Goal: Information Seeking & Learning: Learn about a topic

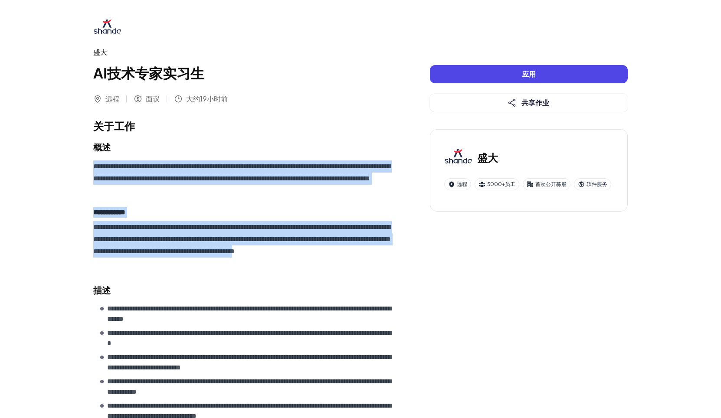
drag, startPoint x: 95, startPoint y: 164, endPoint x: 183, endPoint y: 263, distance: 132.5
click at [183, 263] on div "**********" at bounding box center [244, 215] width 302 height 109
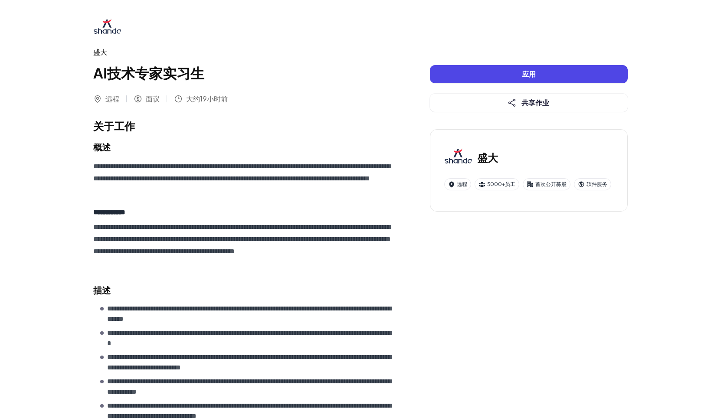
scroll to position [260, 0]
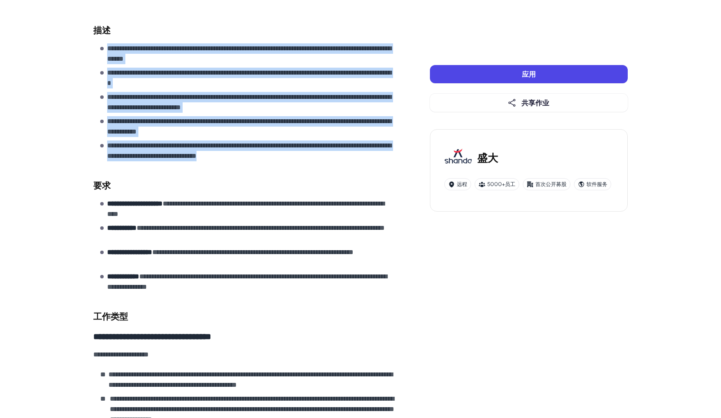
drag, startPoint x: 107, startPoint y: 47, endPoint x: 350, endPoint y: 160, distance: 267.9
click at [350, 160] on ul "**********" at bounding box center [247, 102] width 295 height 118
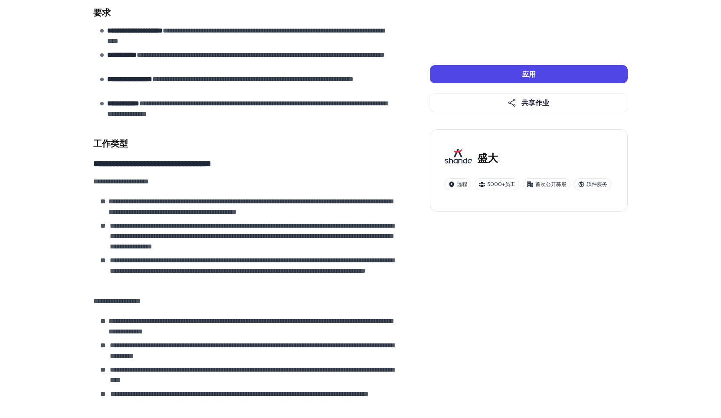
scroll to position [434, 0]
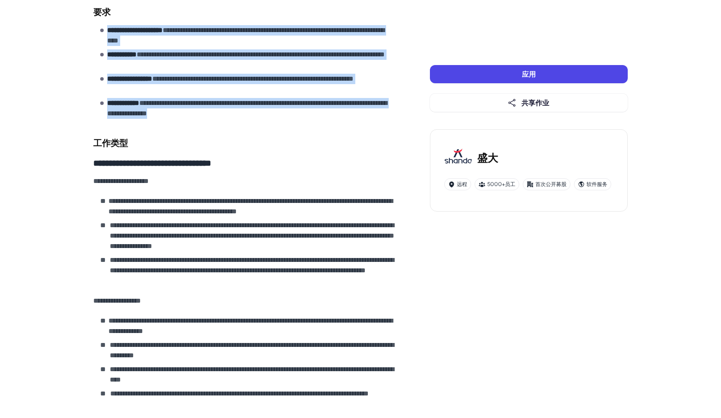
drag, startPoint x: 106, startPoint y: 27, endPoint x: 265, endPoint y: 120, distance: 183.6
click at [265, 120] on section "**********" at bounding box center [244, 63] width 302 height 117
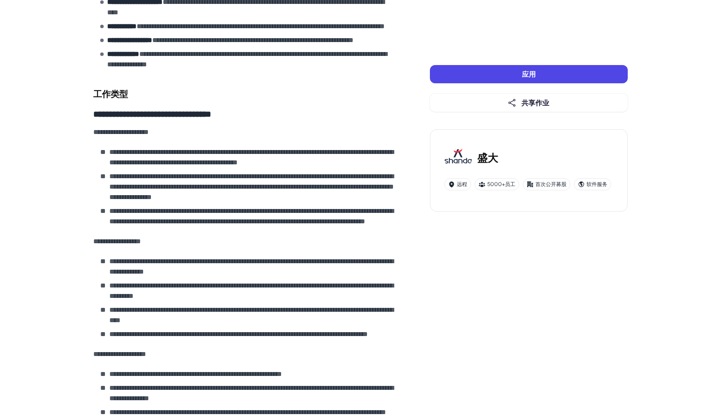
scroll to position [608, 0]
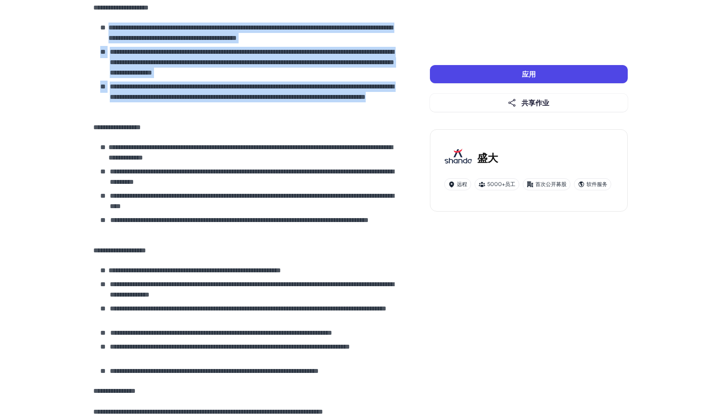
drag, startPoint x: 107, startPoint y: 27, endPoint x: 257, endPoint y: 112, distance: 173.2
click at [257, 112] on ol "**********" at bounding box center [247, 68] width 295 height 90
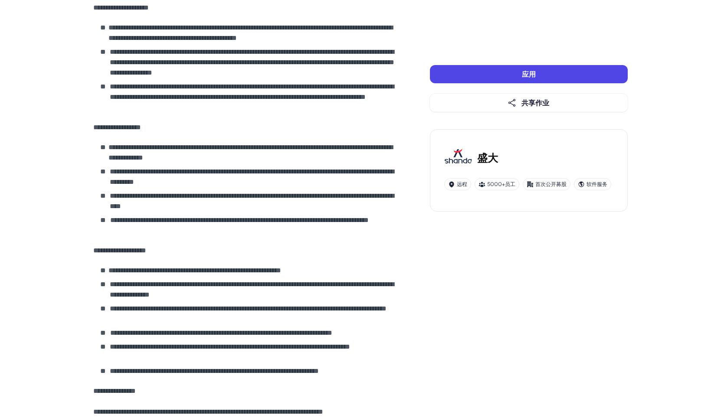
drag, startPoint x: 106, startPoint y: 144, endPoint x: 162, endPoint y: 194, distance: 75.3
click at [162, 194] on ol "**********" at bounding box center [247, 189] width 295 height 94
drag, startPoint x: 105, startPoint y: 145, endPoint x: 145, endPoint y: 168, distance: 45.7
click at [145, 168] on ol "**********" at bounding box center [247, 189] width 295 height 94
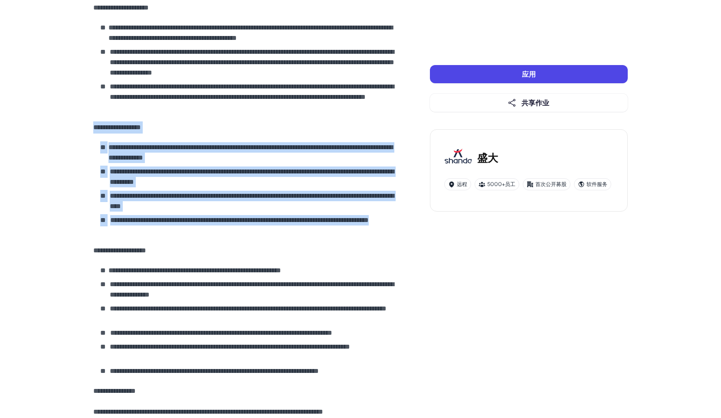
drag, startPoint x: 184, startPoint y: 234, endPoint x: 90, endPoint y: 130, distance: 140.4
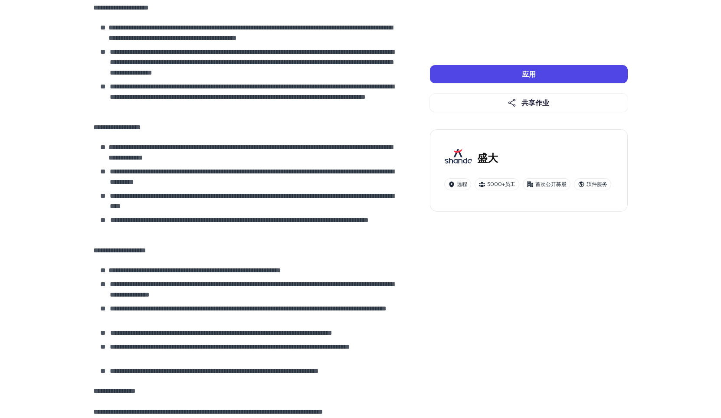
click at [108, 270] on p "**********" at bounding box center [220, 271] width 224 height 10
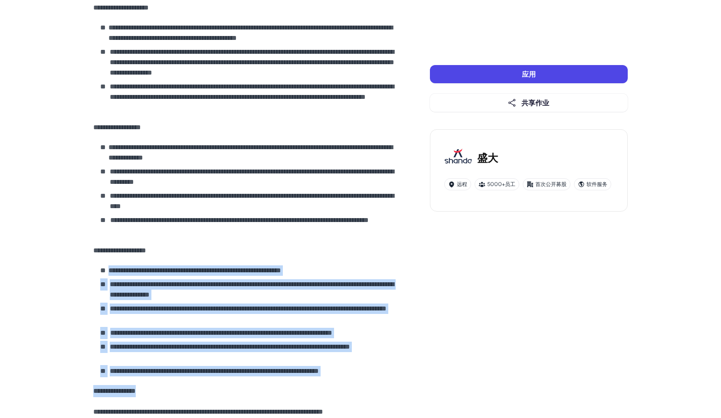
drag, startPoint x: 106, startPoint y: 269, endPoint x: 387, endPoint y: 382, distance: 302.6
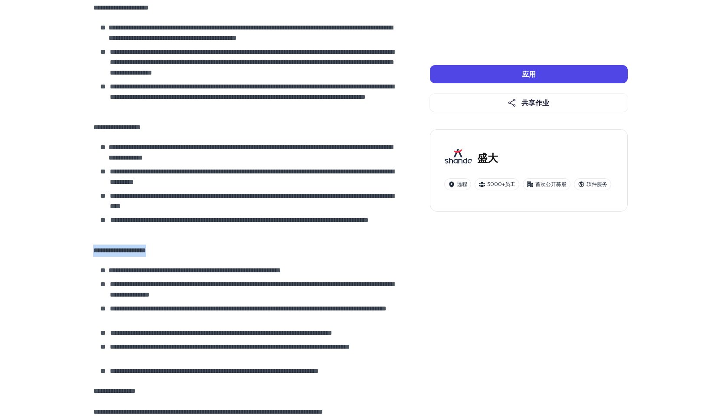
drag, startPoint x: 86, startPoint y: 246, endPoint x: 185, endPoint y: 250, distance: 99.0
drag, startPoint x: 69, startPoint y: 255, endPoint x: 59, endPoint y: 319, distance: 64.9
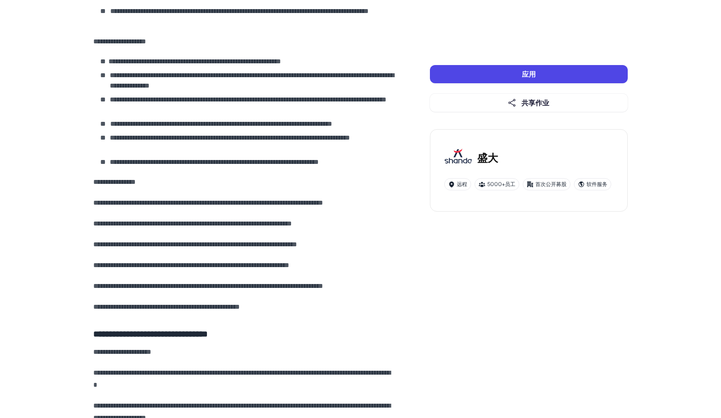
scroll to position [825, 0]
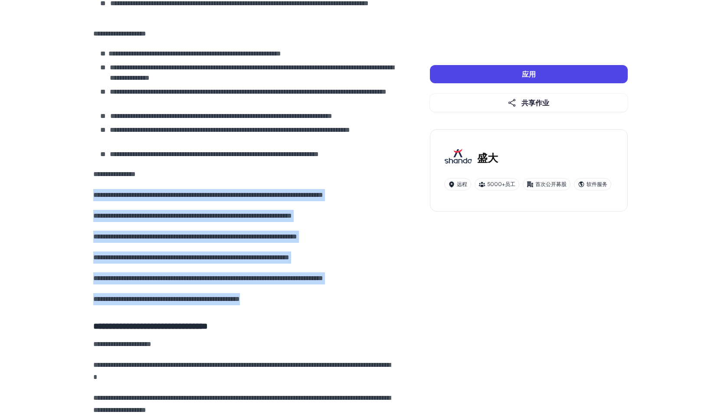
drag, startPoint x: 91, startPoint y: 193, endPoint x: 310, endPoint y: 301, distance: 244.5
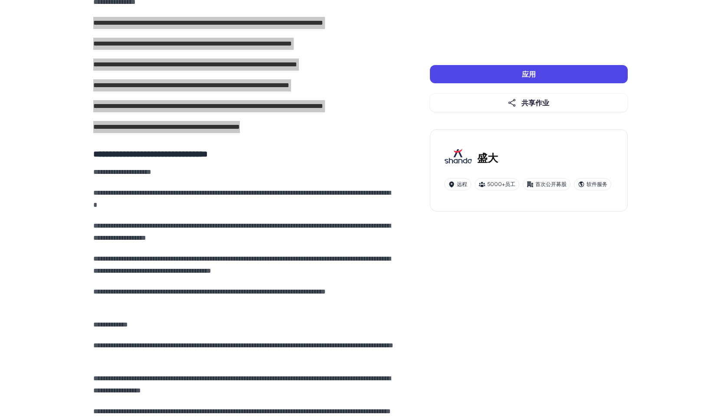
scroll to position [998, 0]
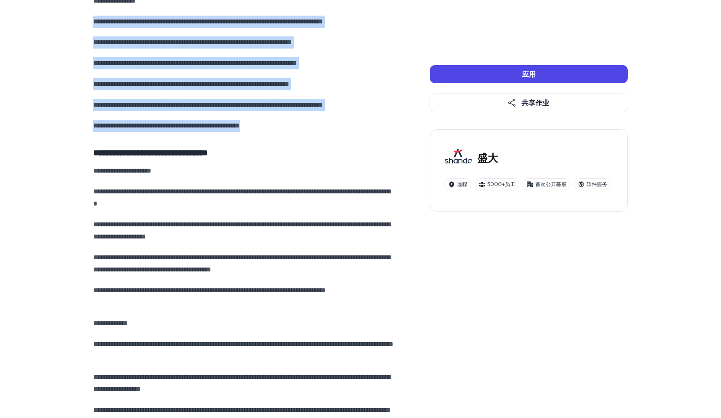
drag, startPoint x: 46, startPoint y: 294, endPoint x: 62, endPoint y: 265, distance: 33.4
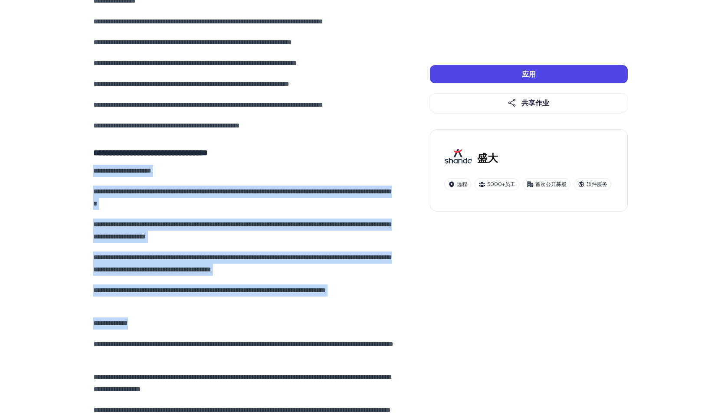
drag, startPoint x: 92, startPoint y: 168, endPoint x: 187, endPoint y: 310, distance: 170.4
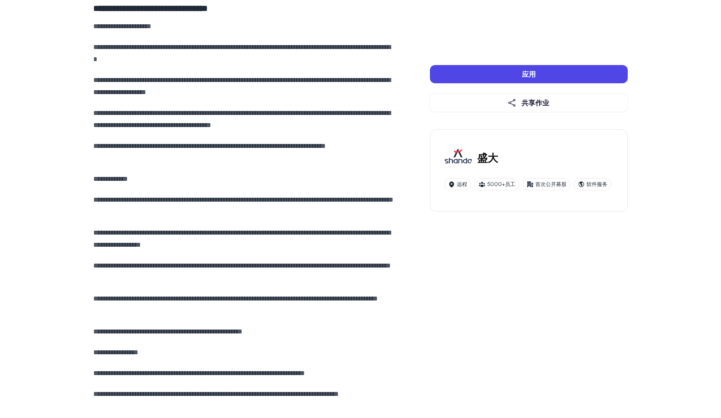
scroll to position [1215, 0]
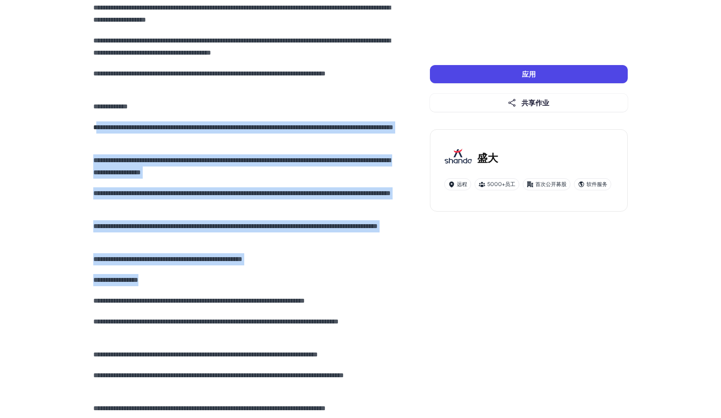
drag, startPoint x: 95, startPoint y: 126, endPoint x: 187, endPoint y: 282, distance: 181.1
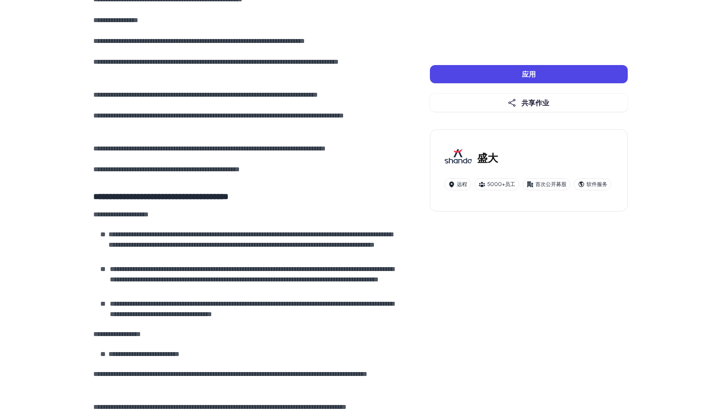
scroll to position [1475, 0]
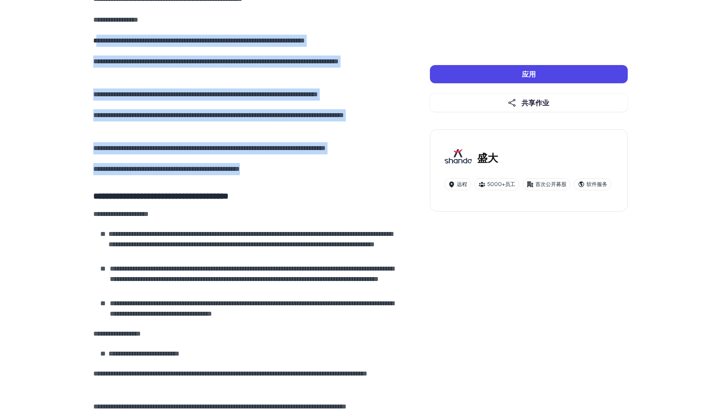
drag, startPoint x: 96, startPoint y: 38, endPoint x: 328, endPoint y: 167, distance: 265.3
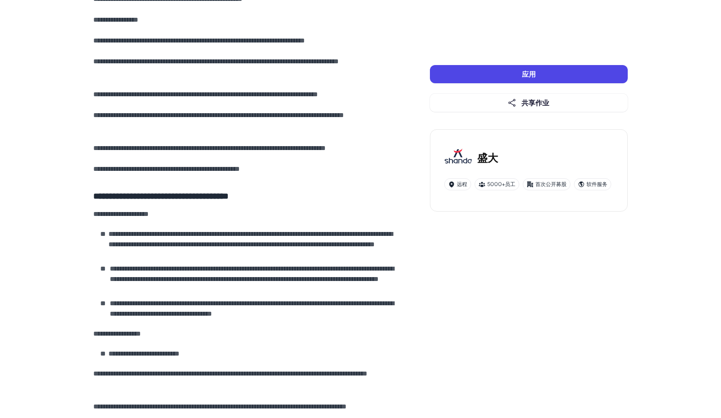
scroll to position [1562, 0]
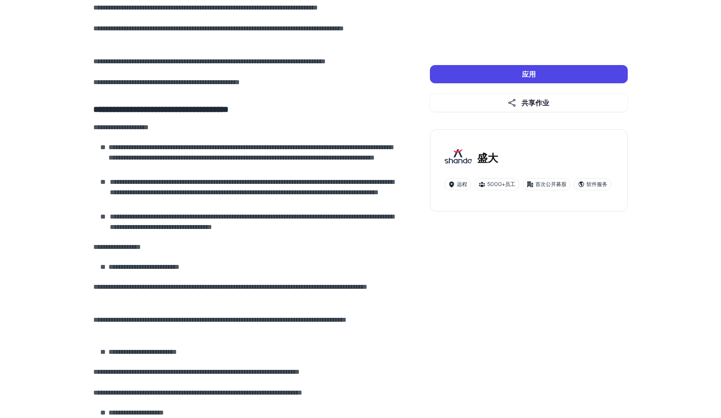
drag, startPoint x: 122, startPoint y: 152, endPoint x: 275, endPoint y: 199, distance: 159.8
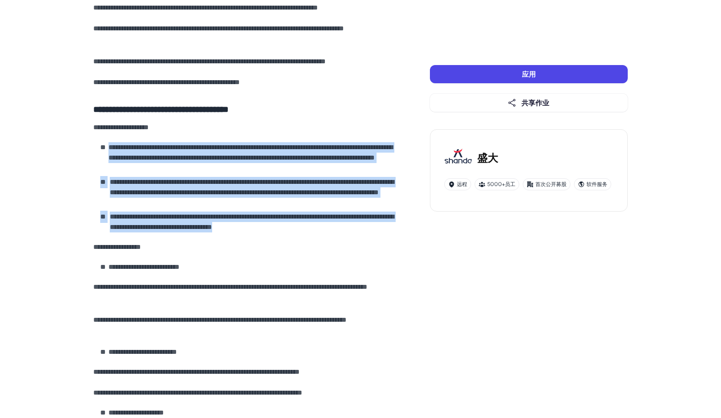
drag, startPoint x: 108, startPoint y: 146, endPoint x: 354, endPoint y: 225, distance: 257.5
click at [354, 225] on ol "**********" at bounding box center [247, 187] width 295 height 90
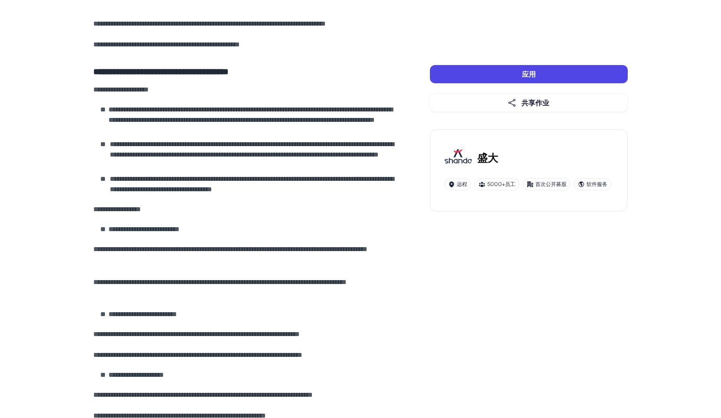
scroll to position [1736, 0]
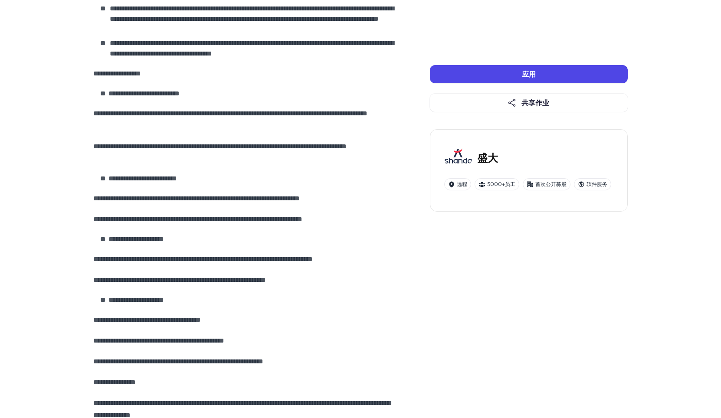
drag, startPoint x: 106, startPoint y: 91, endPoint x: 215, endPoint y: 179, distance: 140.4
drag, startPoint x: 84, startPoint y: 85, endPoint x: 91, endPoint y: 92, distance: 9.2
drag, startPoint x: 96, startPoint y: 92, endPoint x: 161, endPoint y: 148, distance: 86.4
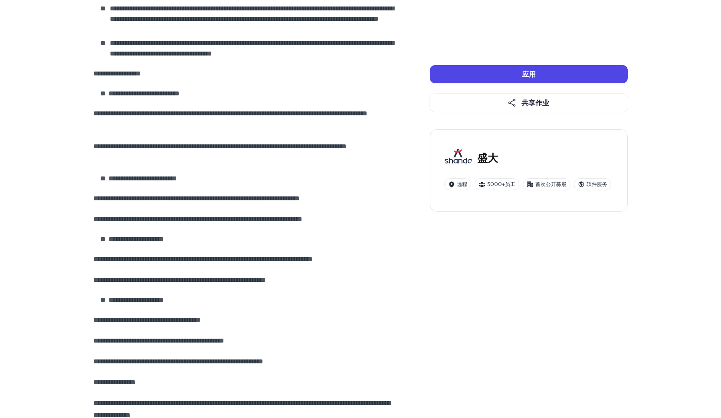
drag, startPoint x: 98, startPoint y: 89, endPoint x: 127, endPoint y: 125, distance: 46.2
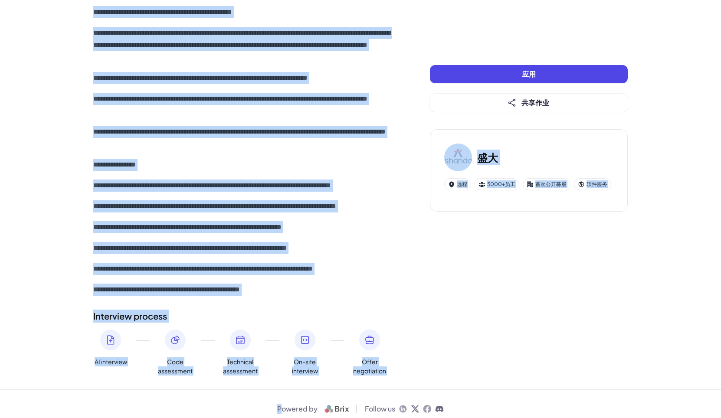
scroll to position [4392, 0]
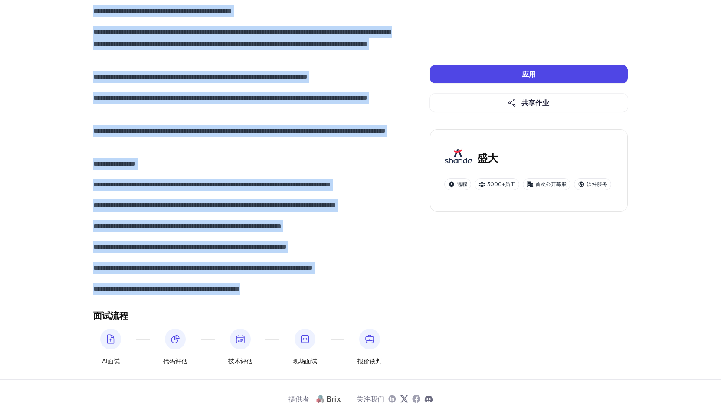
drag, startPoint x: 91, startPoint y: 73, endPoint x: 338, endPoint y: 286, distance: 326.2
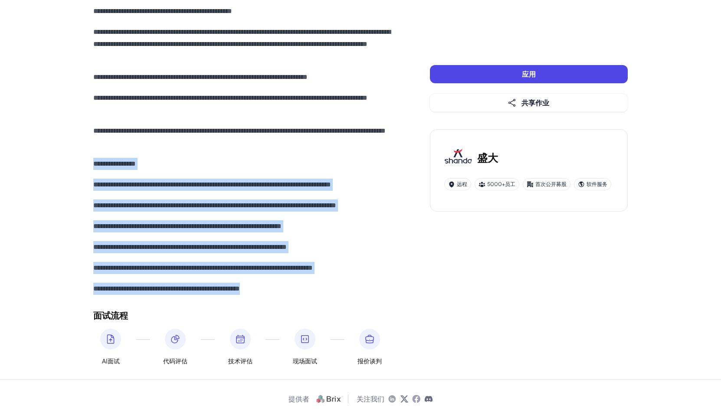
drag, startPoint x: 301, startPoint y: 290, endPoint x: 79, endPoint y: 158, distance: 258.8
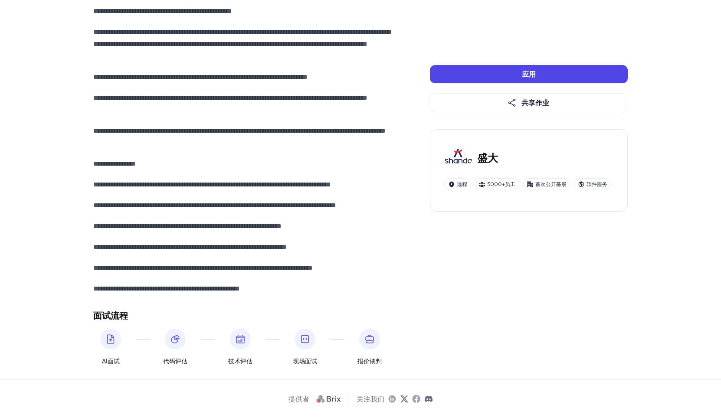
click at [477, 158] on h3 "盛大" at bounding box center [487, 158] width 21 height 16
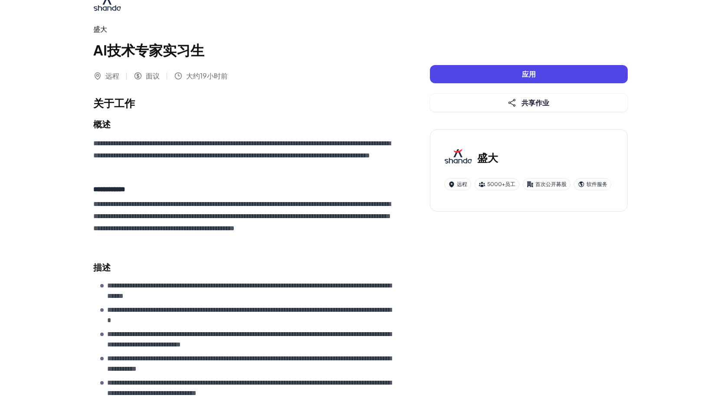
scroll to position [0, 0]
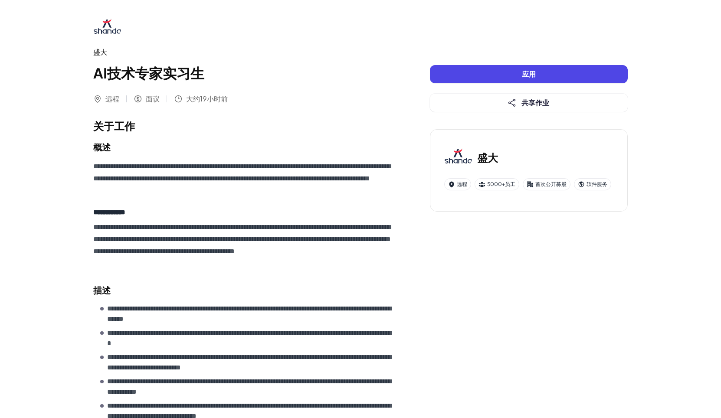
click at [97, 50] on div "盛大" at bounding box center [244, 52] width 302 height 10
drag, startPoint x: 64, startPoint y: 214, endPoint x: 84, endPoint y: 83, distance: 132.6
click at [94, 54] on div "盛大" at bounding box center [244, 52] width 302 height 10
click at [102, 23] on img at bounding box center [107, 28] width 28 height 28
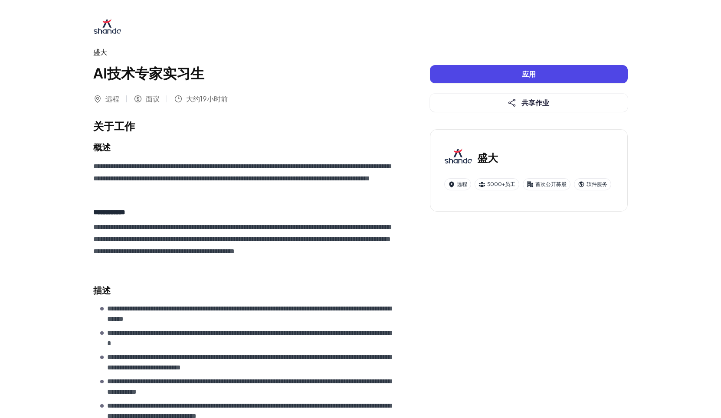
click at [108, 23] on img at bounding box center [107, 28] width 28 height 28
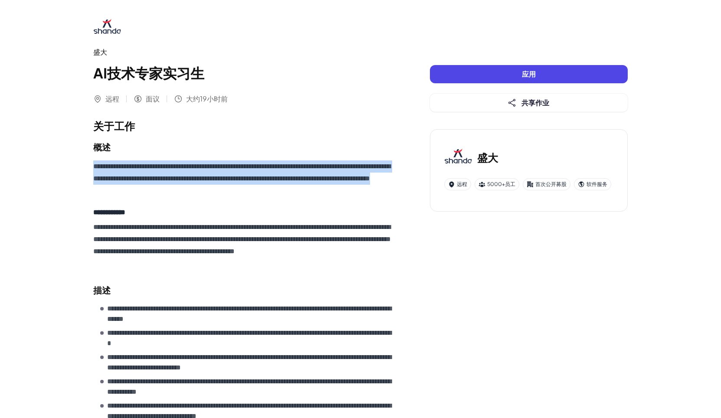
drag, startPoint x: 244, startPoint y: 194, endPoint x: 87, endPoint y: 165, distance: 159.8
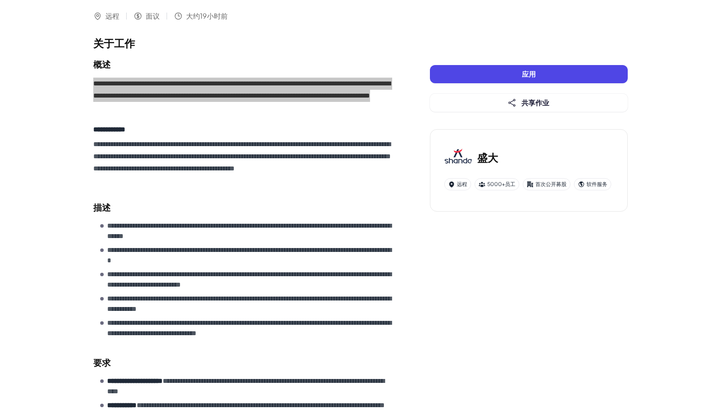
scroll to position [87, 0]
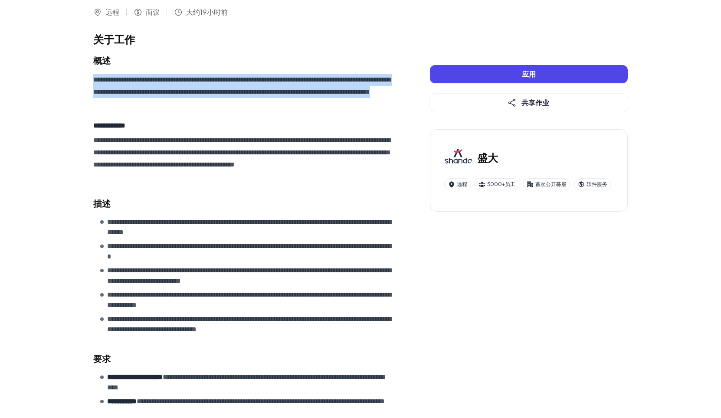
drag, startPoint x: 220, startPoint y: 201, endPoint x: 199, endPoint y: 188, distance: 24.7
click at [220, 201] on h2 "描述" at bounding box center [244, 203] width 302 height 13
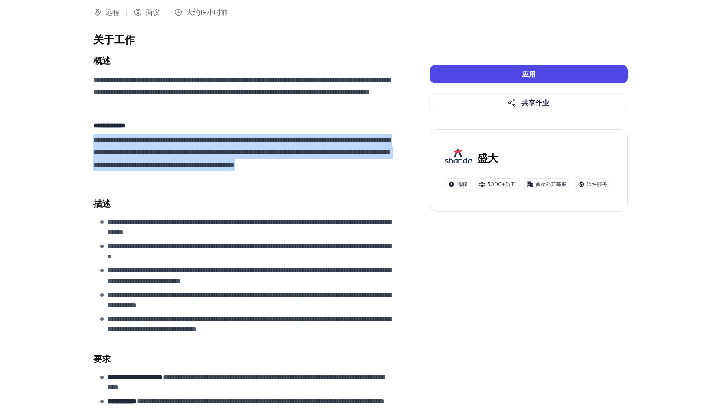
drag, startPoint x: 195, startPoint y: 184, endPoint x: 89, endPoint y: 144, distance: 113.3
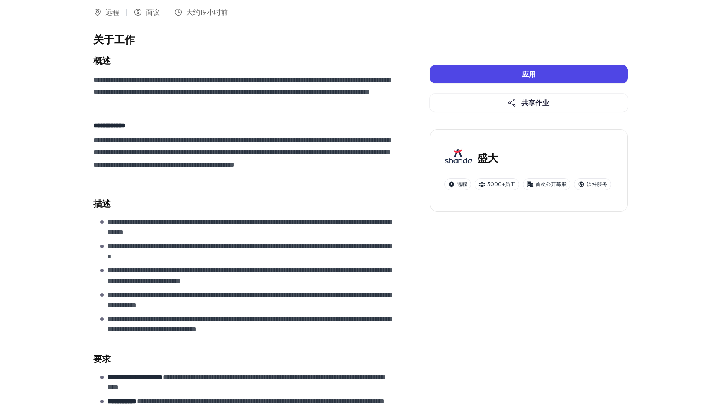
scroll to position [217, 0]
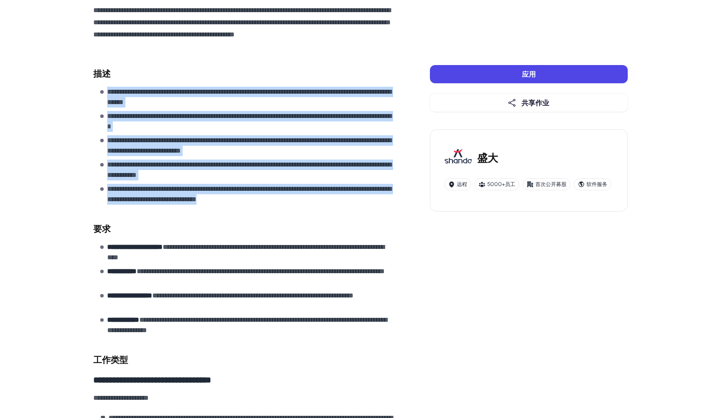
drag, startPoint x: 316, startPoint y: 202, endPoint x: 103, endPoint y: 90, distance: 240.9
click at [103, 90] on ul "**********" at bounding box center [247, 146] width 295 height 118
drag, startPoint x: 54, startPoint y: 191, endPoint x: 50, endPoint y: 233, distance: 41.4
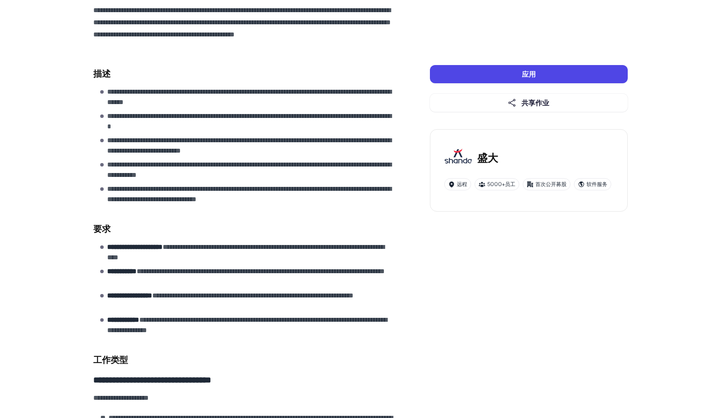
scroll to position [391, 0]
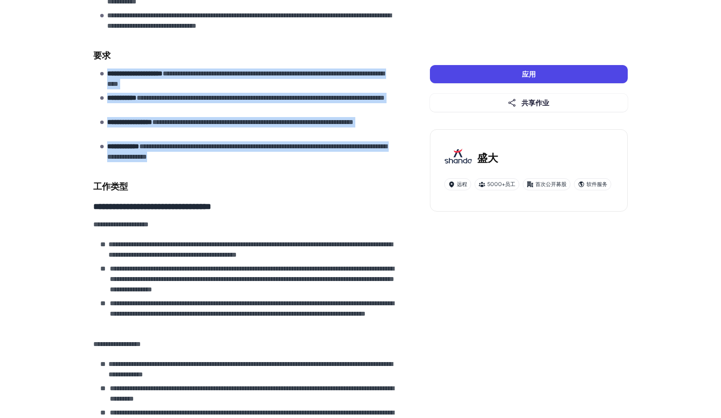
drag, startPoint x: 244, startPoint y: 161, endPoint x: 102, endPoint y: 75, distance: 166.3
click at [102, 75] on ul "**********" at bounding box center [247, 116] width 295 height 94
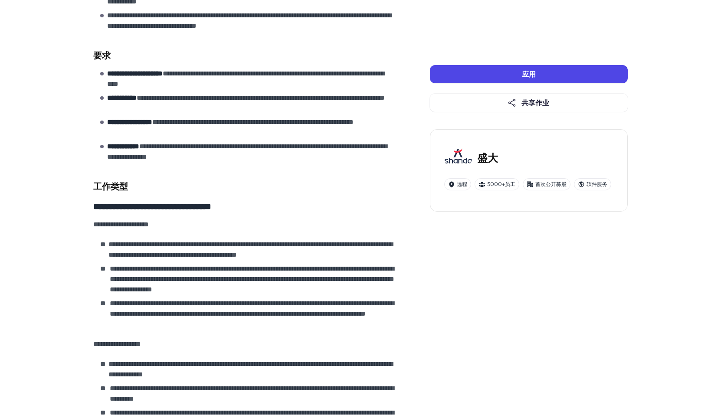
scroll to position [521, 0]
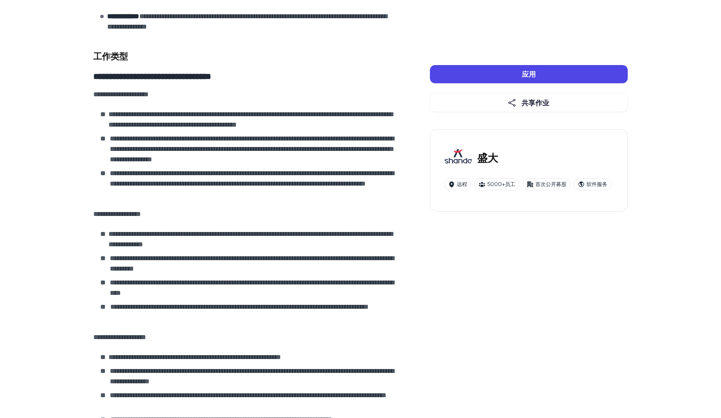
drag, startPoint x: 105, startPoint y: 113, endPoint x: 219, endPoint y: 155, distance: 121.0
click at [219, 155] on ol "**********" at bounding box center [247, 154] width 295 height 90
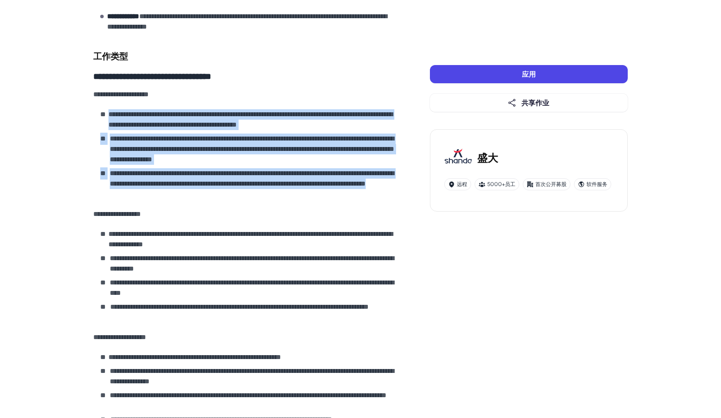
drag, startPoint x: 108, startPoint y: 111, endPoint x: 249, endPoint y: 192, distance: 162.3
click at [249, 192] on ol "**********" at bounding box center [247, 154] width 295 height 90
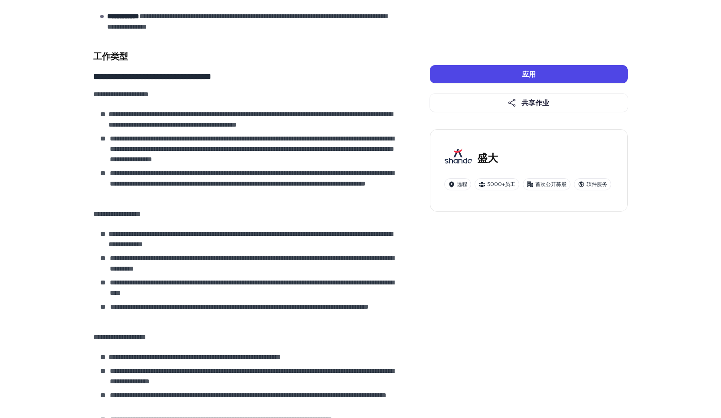
drag, startPoint x: 523, startPoint y: 15, endPoint x: 495, endPoint y: 8, distance: 29.4
